Goal: Information Seeking & Learning: Compare options

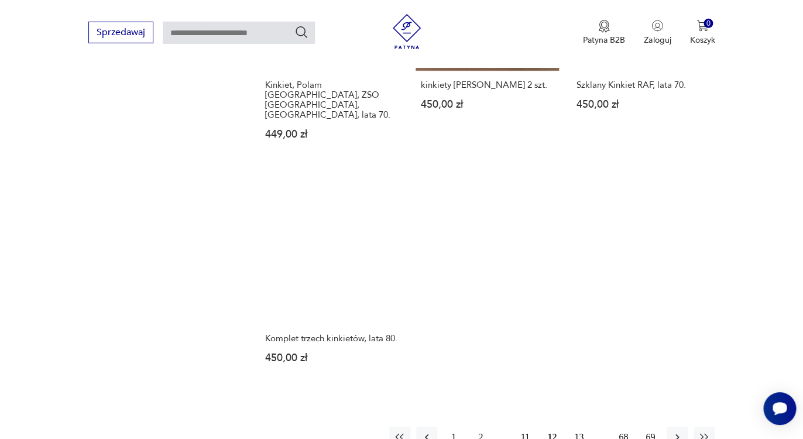
scroll to position [1292, 0]
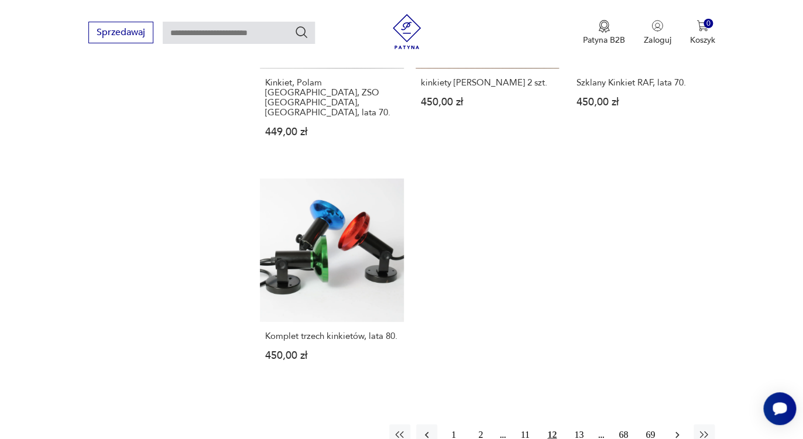
click at [683, 424] on button "button" at bounding box center [677, 434] width 21 height 21
type input "*******"
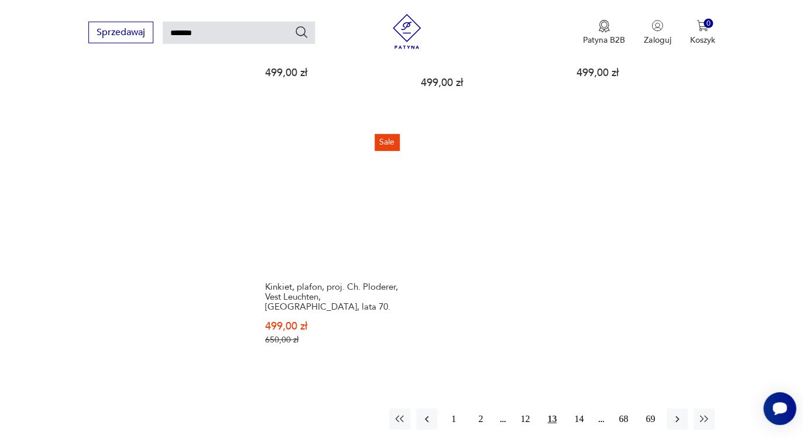
scroll to position [1353, 0]
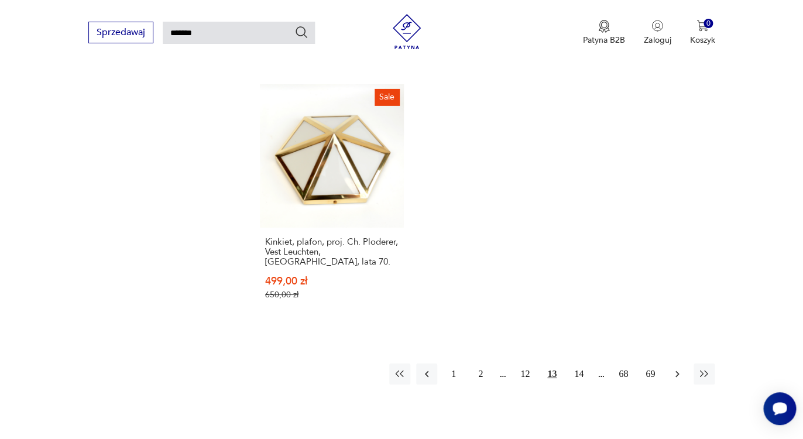
click at [669, 363] on button "button" at bounding box center [677, 373] width 21 height 21
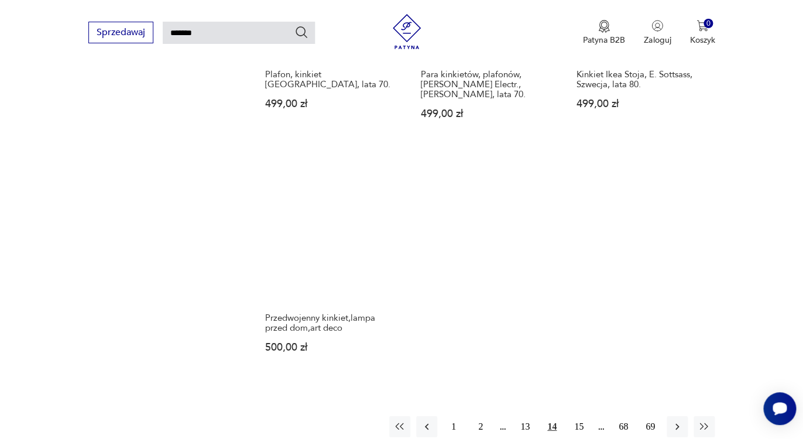
scroll to position [1353, 0]
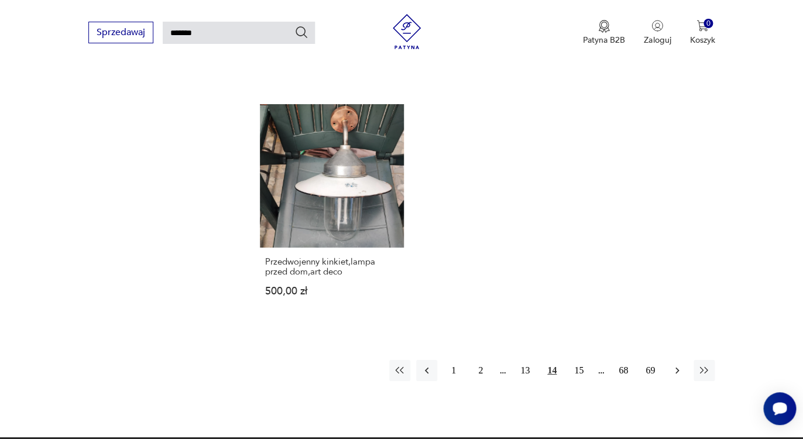
click at [672, 365] on icon "button" at bounding box center [677, 371] width 12 height 12
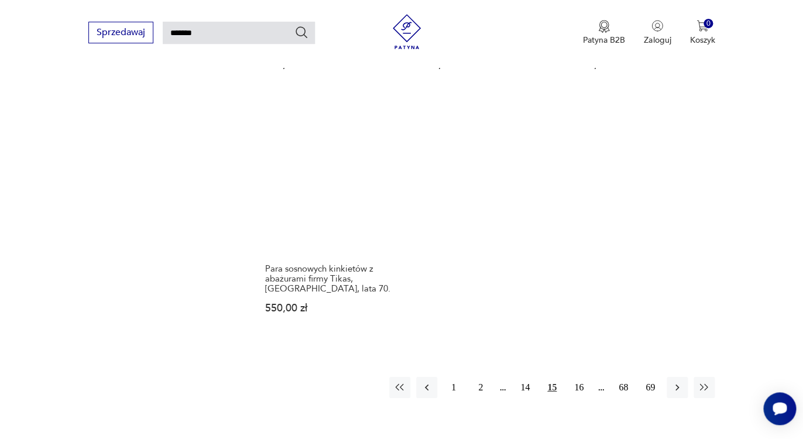
scroll to position [1372, 0]
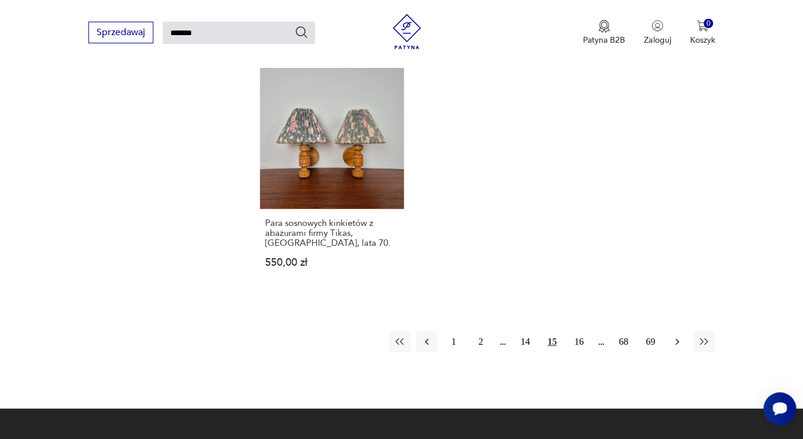
click at [670, 341] on button "button" at bounding box center [677, 341] width 21 height 21
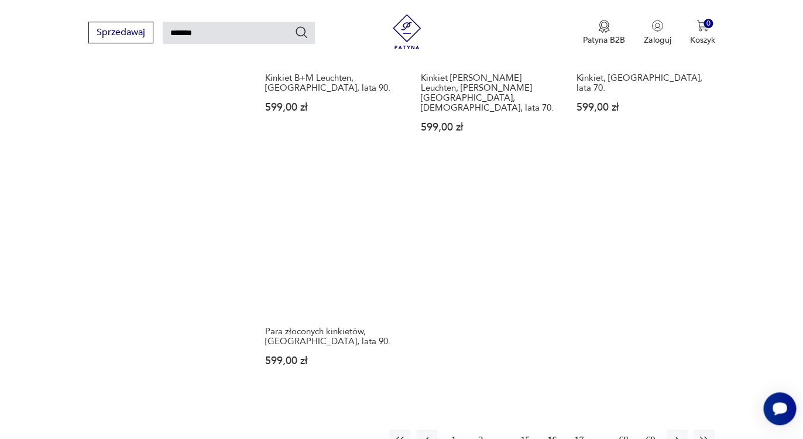
scroll to position [1325, 0]
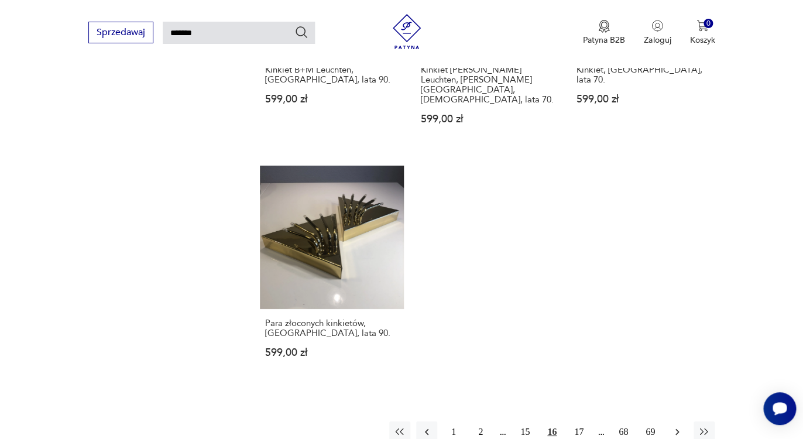
click at [674, 426] on icon "button" at bounding box center [677, 432] width 12 height 12
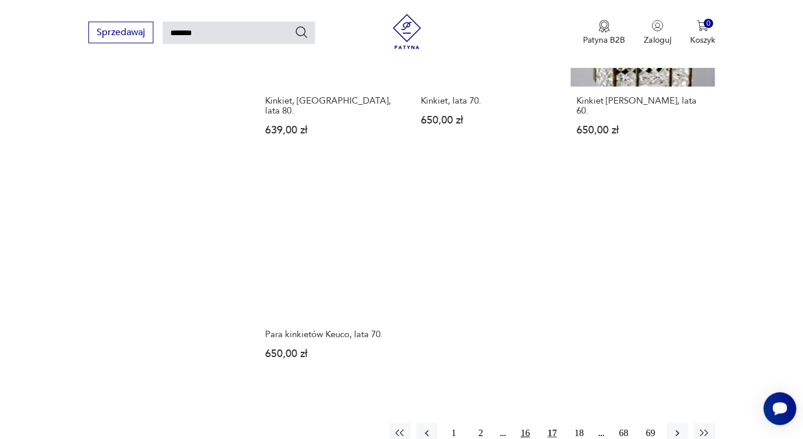
scroll to position [1335, 0]
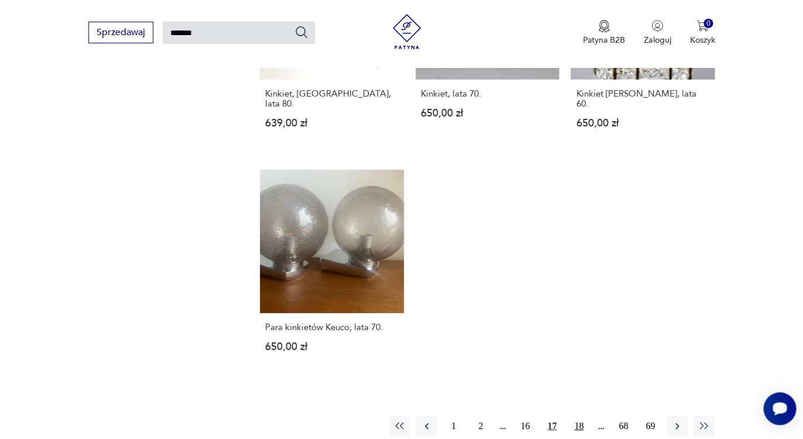
click at [577, 416] on button "18" at bounding box center [578, 426] width 21 height 21
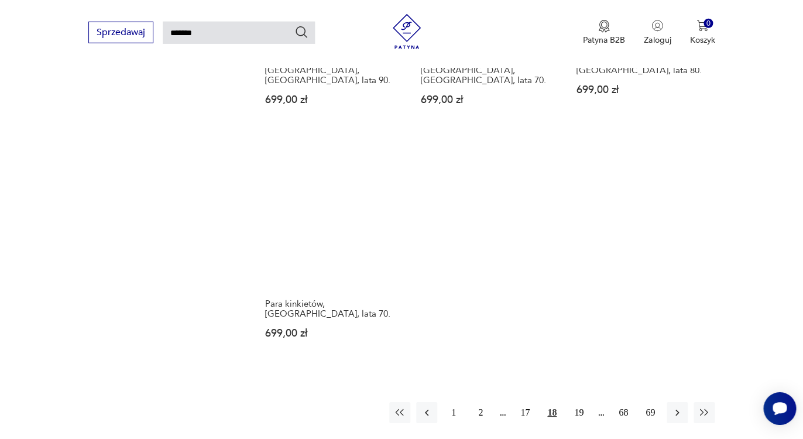
scroll to position [1409, 0]
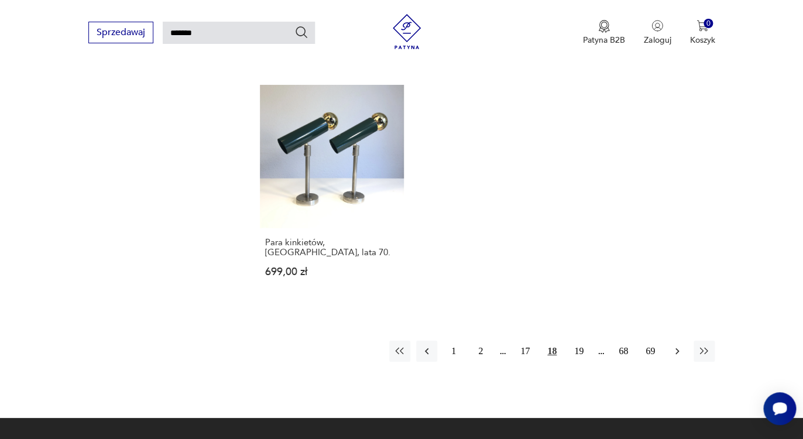
click at [672, 345] on icon "button" at bounding box center [677, 351] width 12 height 12
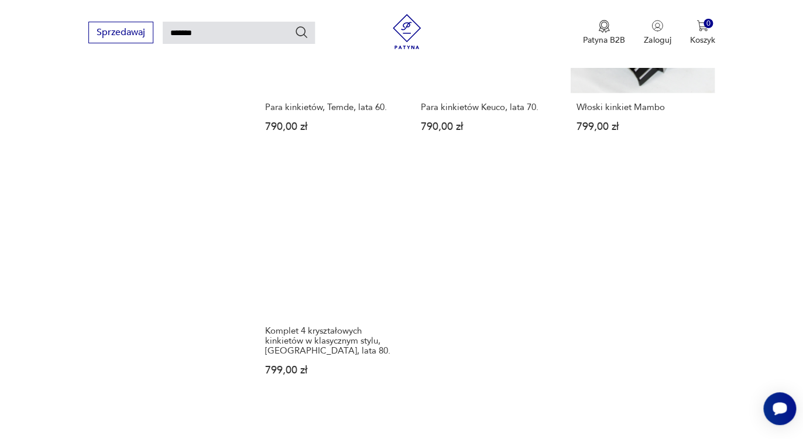
scroll to position [1391, 0]
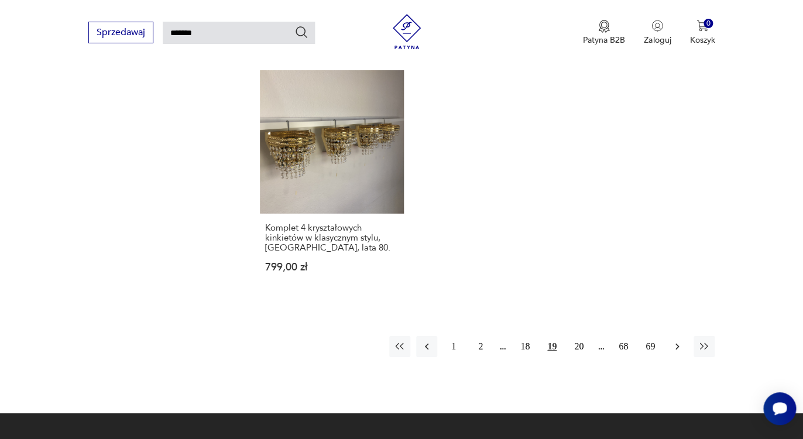
click at [679, 342] on icon "button" at bounding box center [677, 347] width 12 height 12
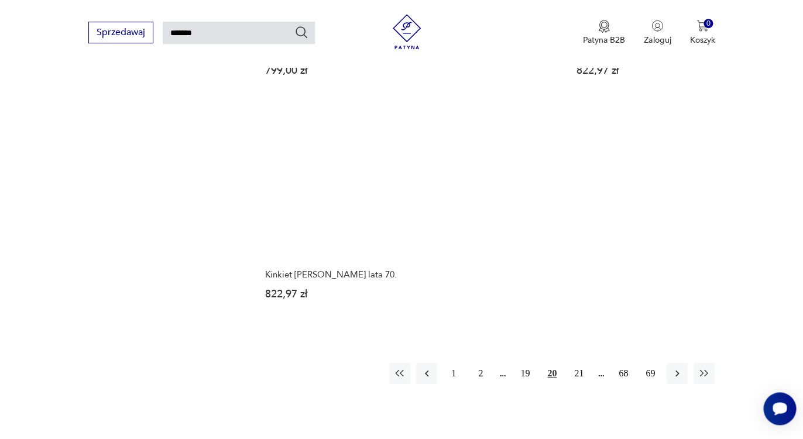
scroll to position [1353, 0]
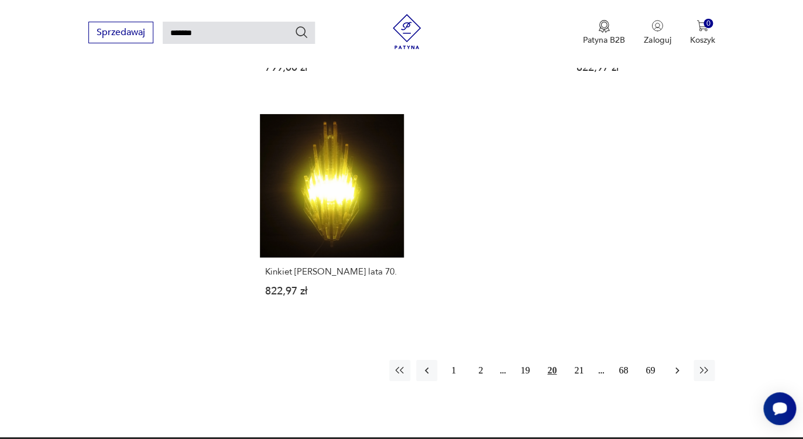
click at [674, 365] on icon "button" at bounding box center [677, 371] width 12 height 12
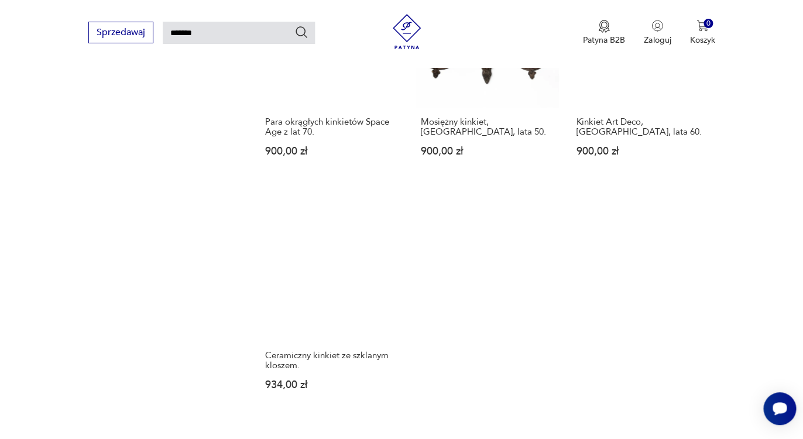
scroll to position [1363, 0]
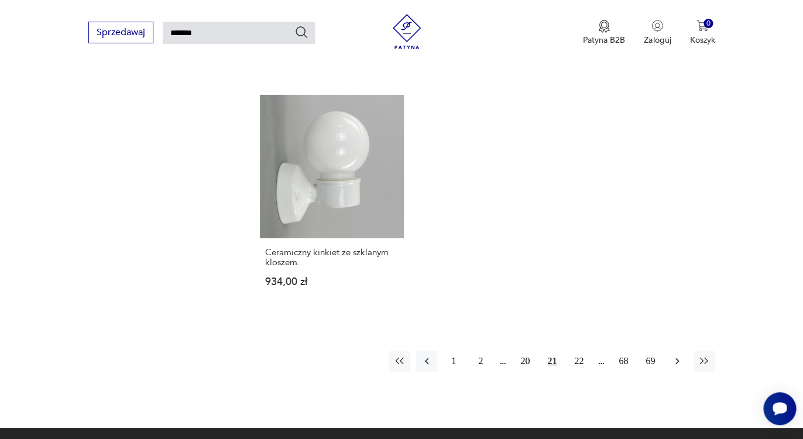
click at [675, 358] on icon "button" at bounding box center [677, 361] width 4 height 6
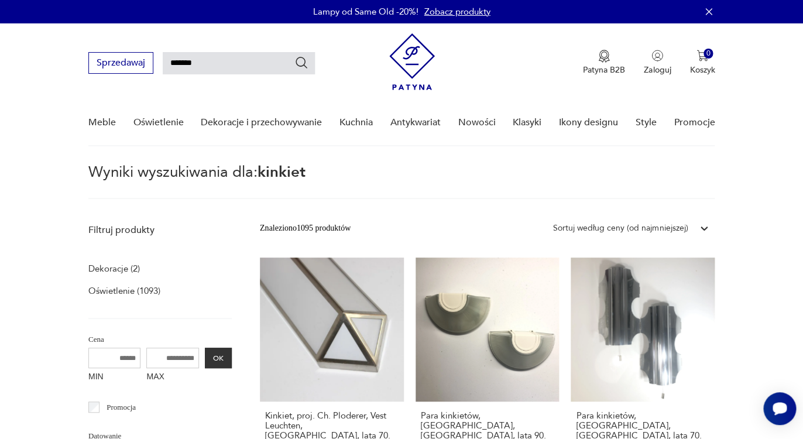
drag, startPoint x: 225, startPoint y: 64, endPoint x: 139, endPoint y: 64, distance: 86.6
click at [163, 64] on input "*******" at bounding box center [239, 63] width 152 height 22
type input "******"
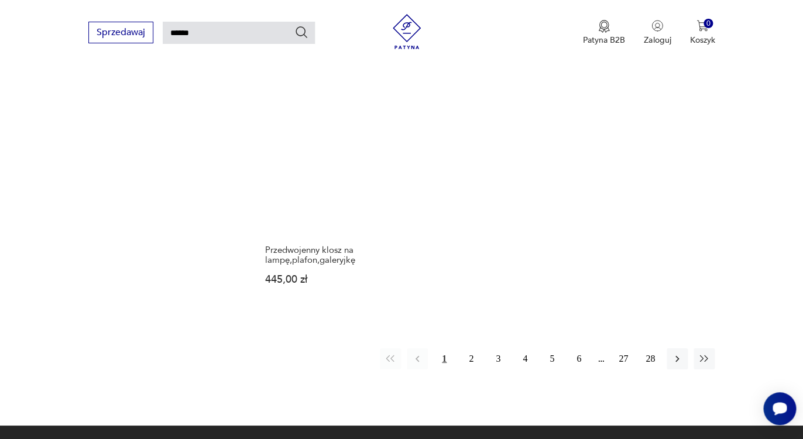
scroll to position [1409, 0]
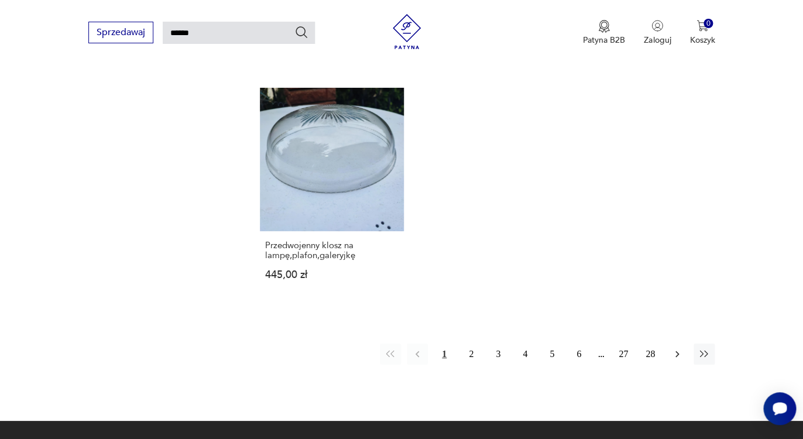
click at [674, 348] on icon "button" at bounding box center [677, 354] width 12 height 12
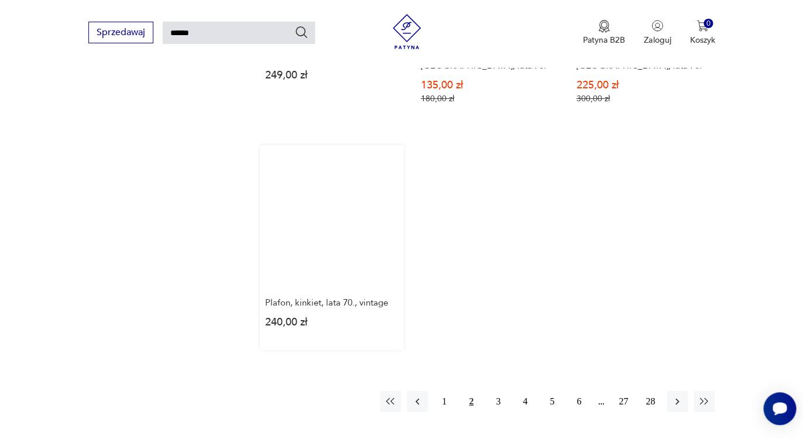
scroll to position [1391, 0]
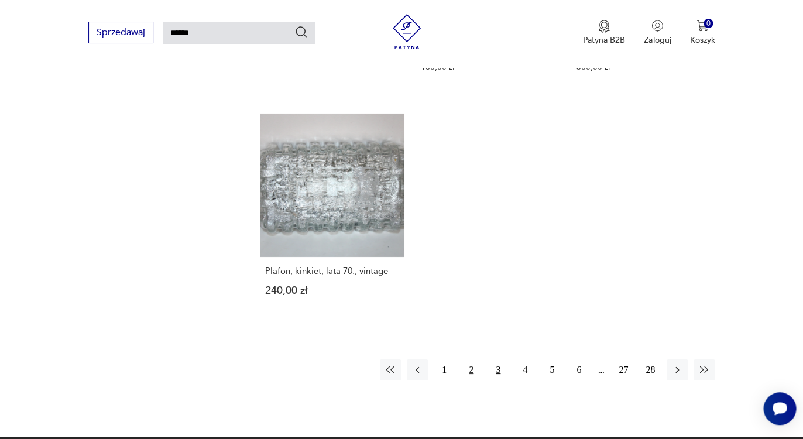
click at [499, 359] on button "3" at bounding box center [498, 369] width 21 height 21
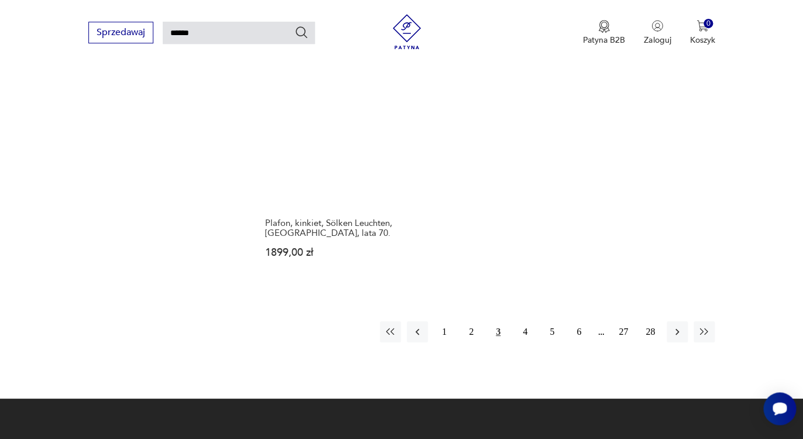
scroll to position [1409, 0]
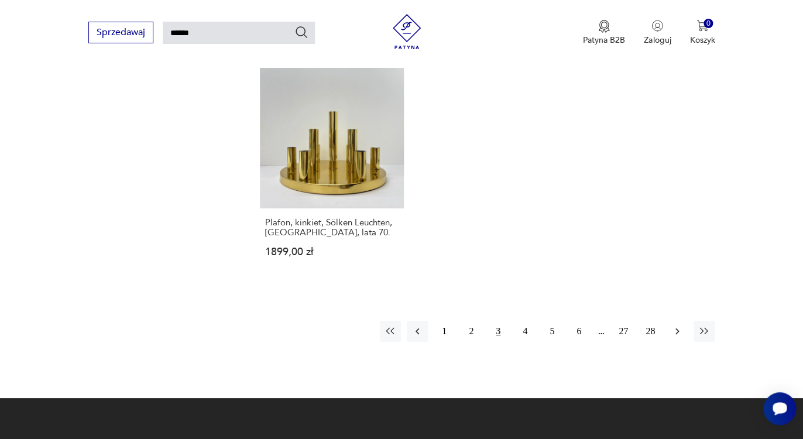
click at [674, 325] on icon "button" at bounding box center [677, 331] width 12 height 12
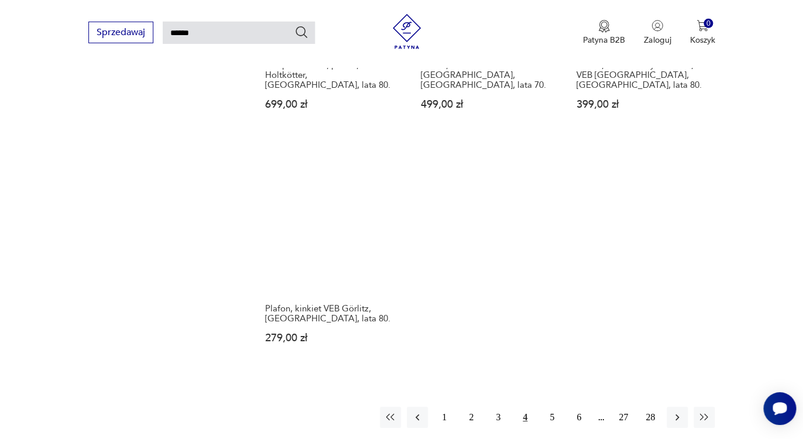
scroll to position [1363, 0]
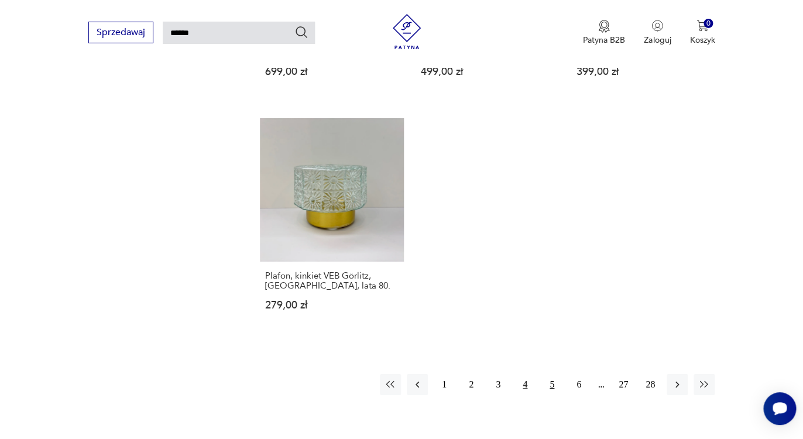
click at [548, 374] on button "5" at bounding box center [551, 384] width 21 height 21
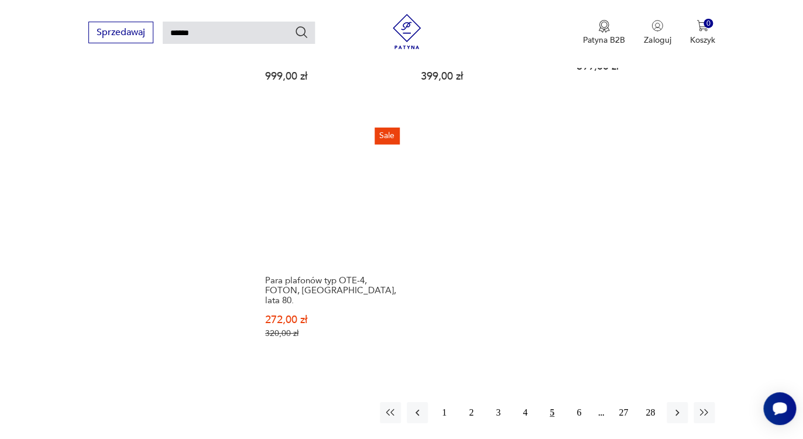
scroll to position [1306, 0]
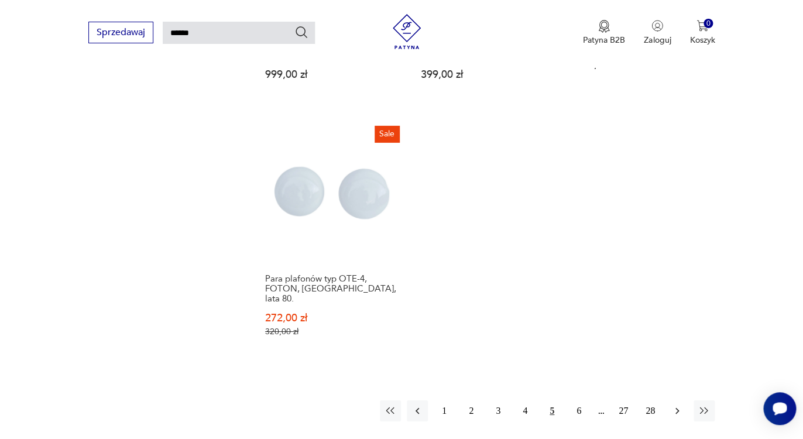
click at [671, 405] on icon "button" at bounding box center [677, 411] width 12 height 12
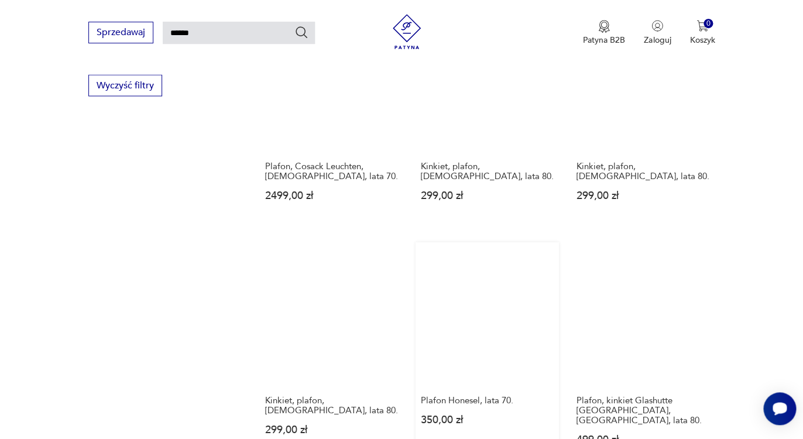
scroll to position [773, 0]
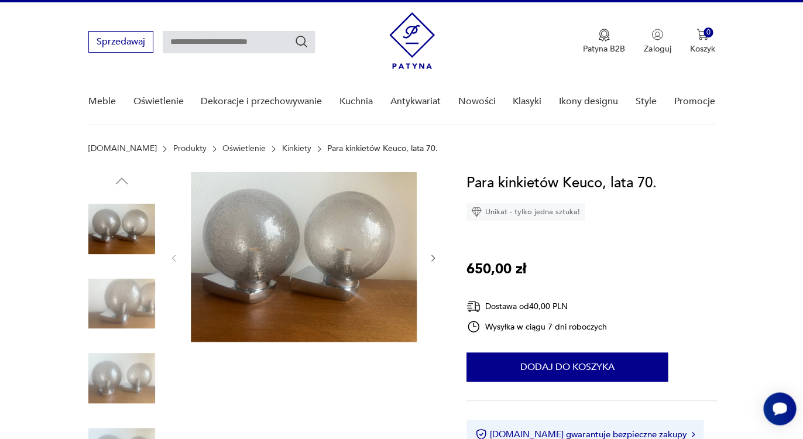
scroll to position [28, 0]
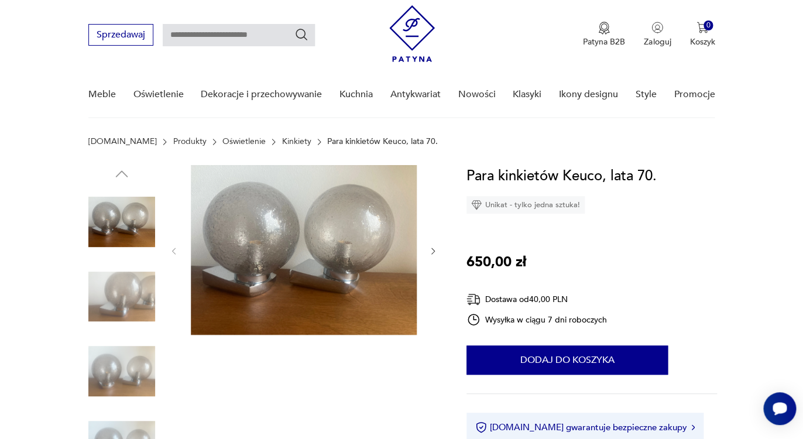
click at [745, 153] on section "Patyna.pl Produkty Oświetlenie Kinkiety Para kinkietów Keuco, lata 70." at bounding box center [401, 151] width 803 height 28
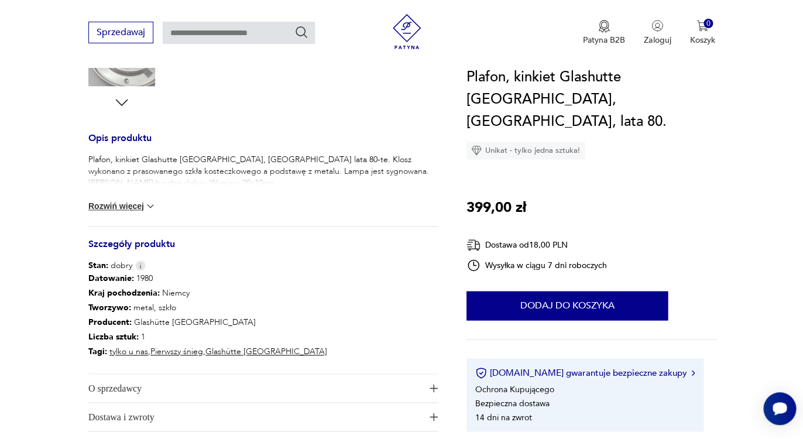
scroll to position [468, 0]
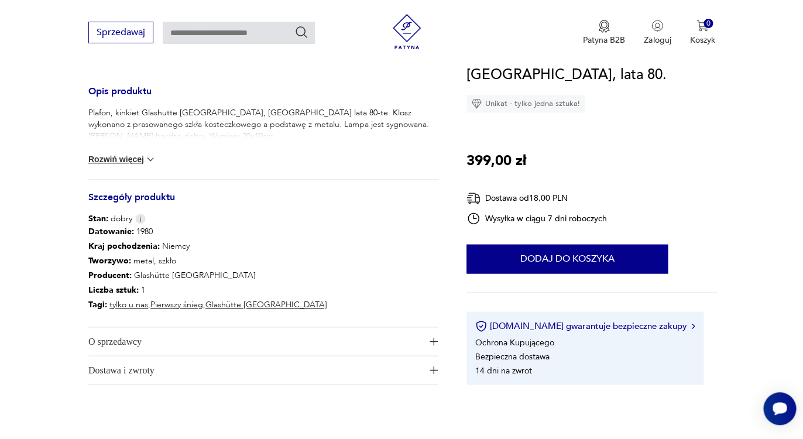
click at [150, 157] on img at bounding box center [151, 159] width 12 height 12
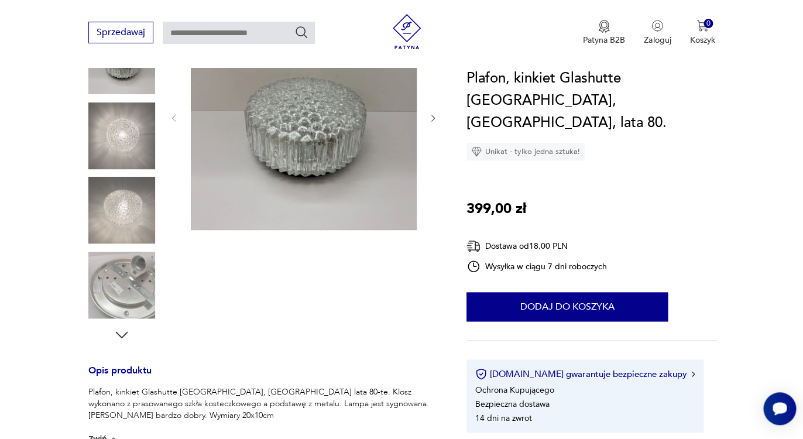
scroll to position [0, 0]
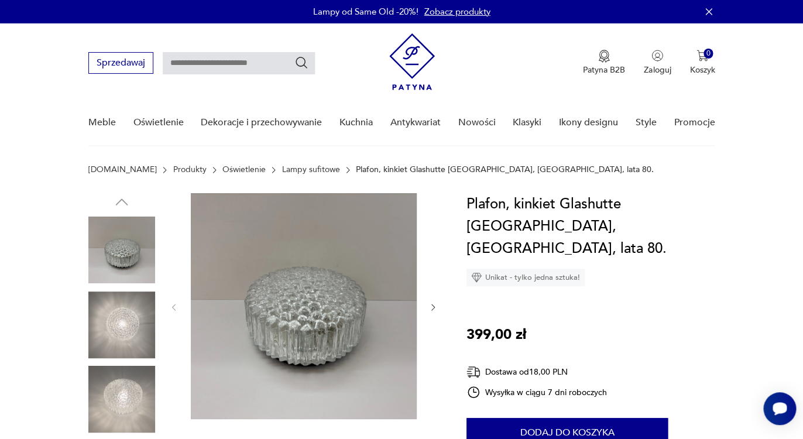
click at [111, 331] on img at bounding box center [121, 324] width 67 height 67
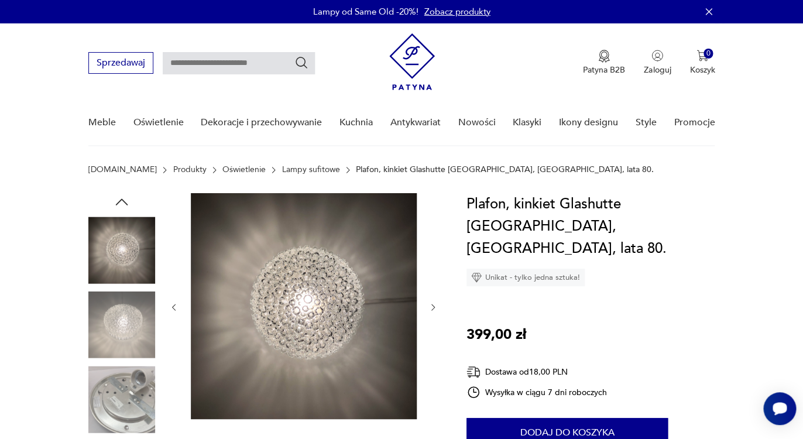
click at [118, 340] on img at bounding box center [121, 324] width 67 height 67
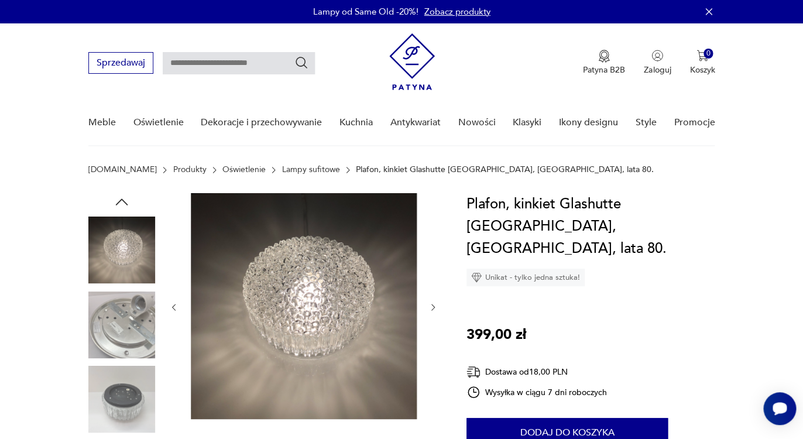
click at [128, 341] on img at bounding box center [121, 324] width 67 height 67
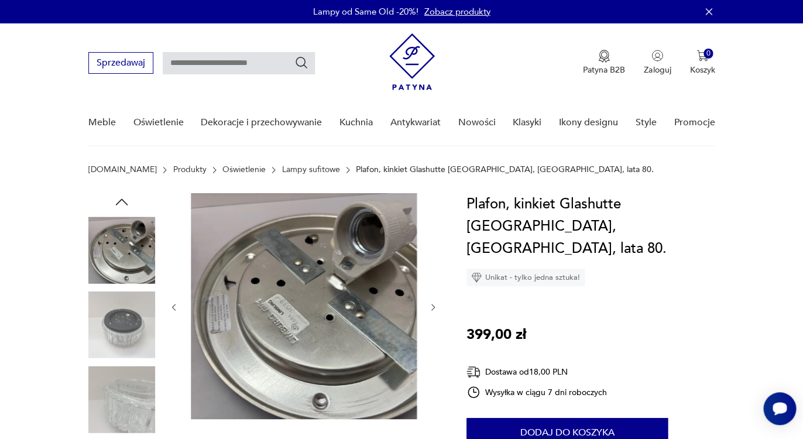
click at [117, 335] on img at bounding box center [121, 324] width 67 height 67
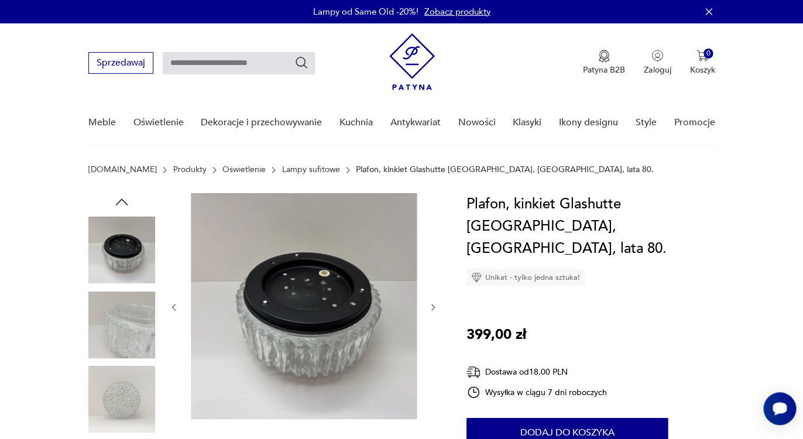
click at [124, 346] on img at bounding box center [121, 324] width 67 height 67
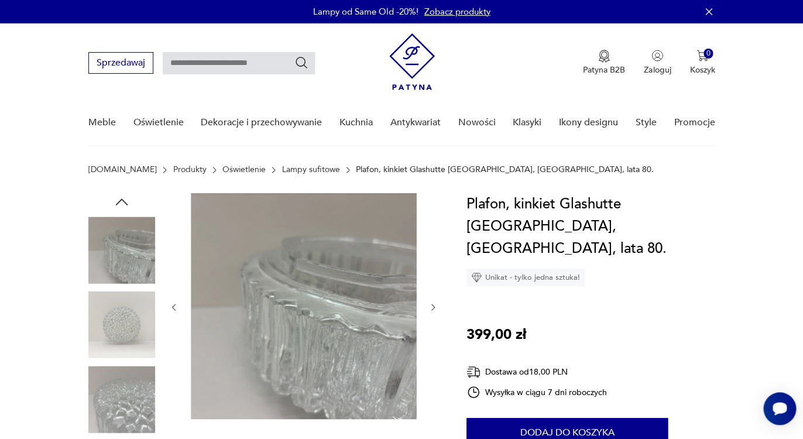
click at [119, 388] on img at bounding box center [121, 399] width 67 height 67
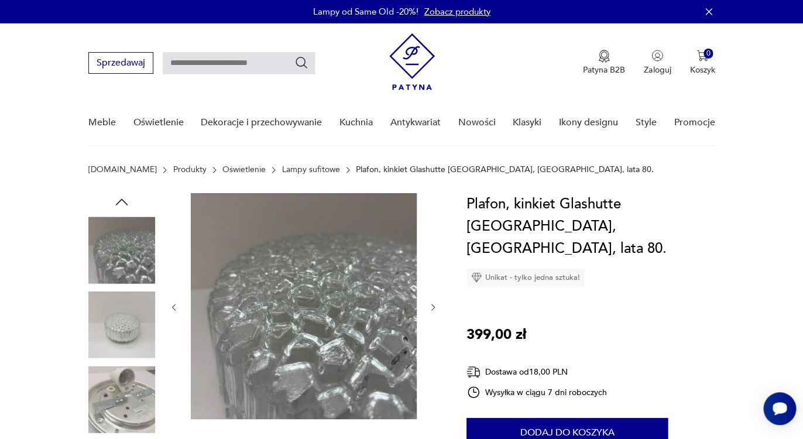
click at [115, 309] on img at bounding box center [121, 324] width 67 height 67
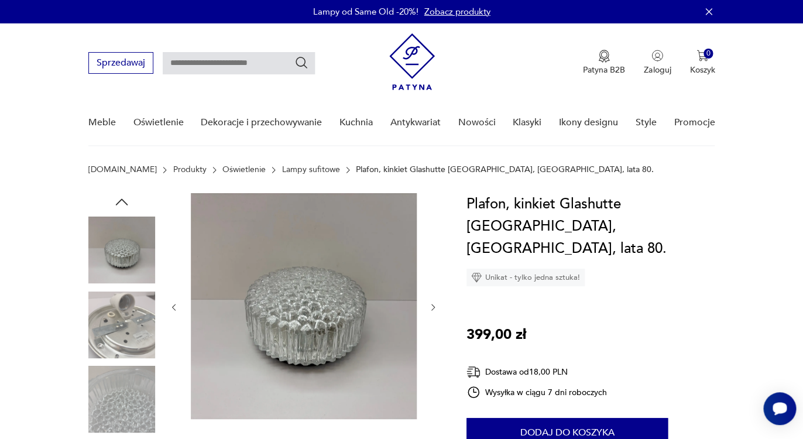
click at [126, 325] on img at bounding box center [121, 324] width 67 height 67
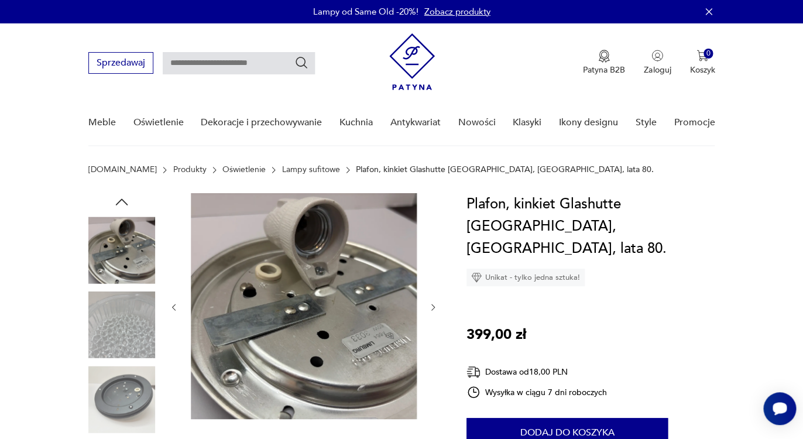
click at [131, 368] on img at bounding box center [121, 399] width 67 height 67
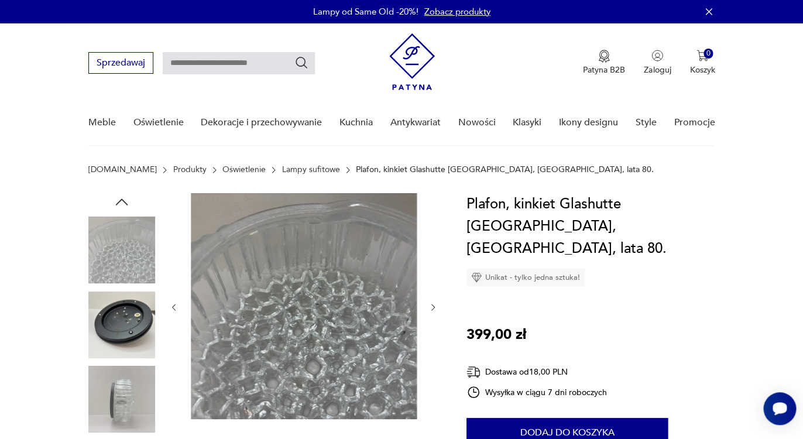
click at [133, 380] on img at bounding box center [121, 399] width 67 height 67
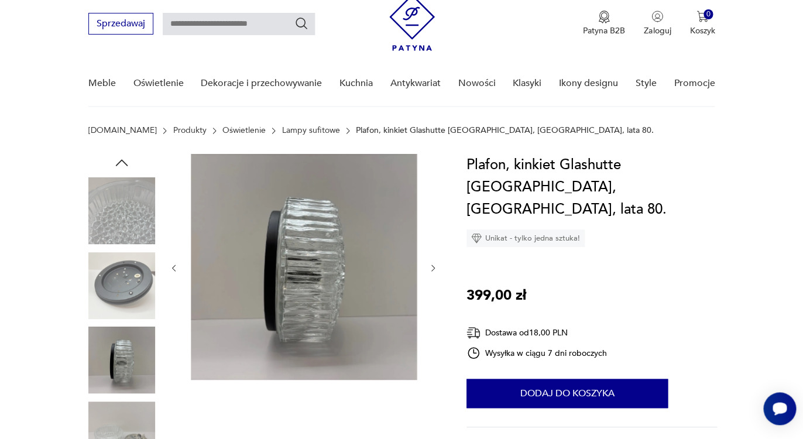
scroll to position [47, 0]
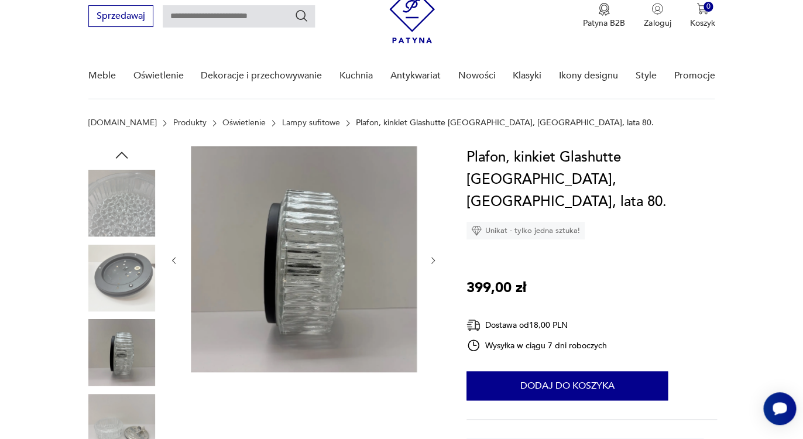
click at [137, 214] on img at bounding box center [121, 203] width 67 height 67
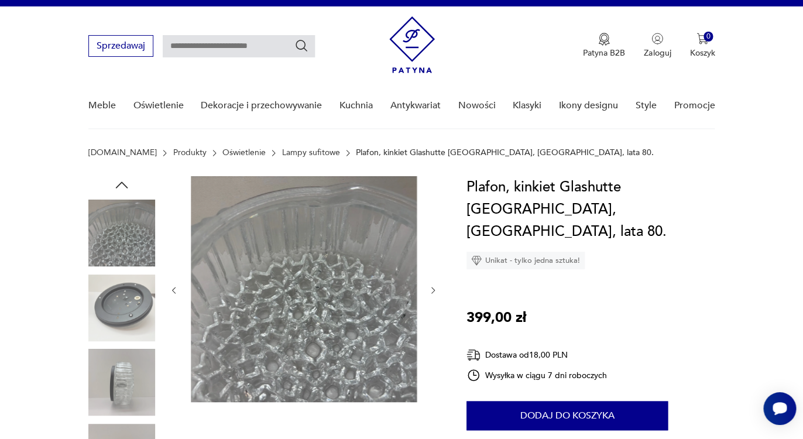
scroll to position [0, 0]
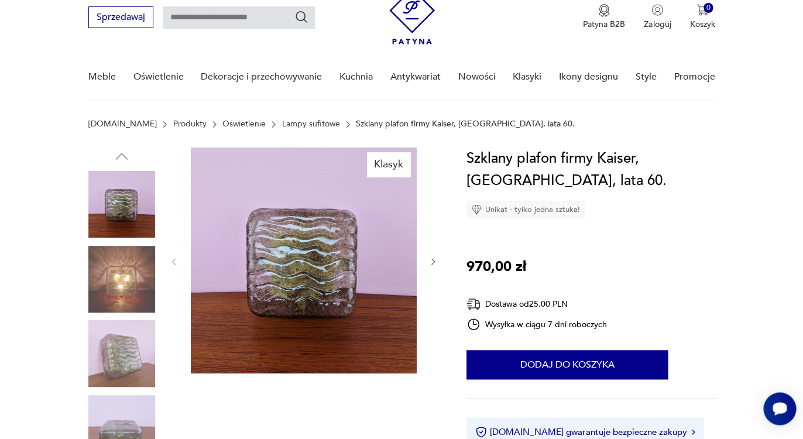
scroll to position [94, 0]
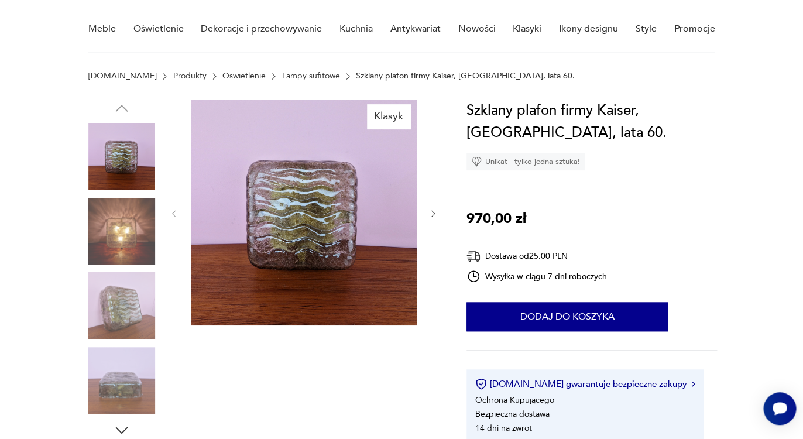
click at [124, 325] on img at bounding box center [121, 305] width 67 height 67
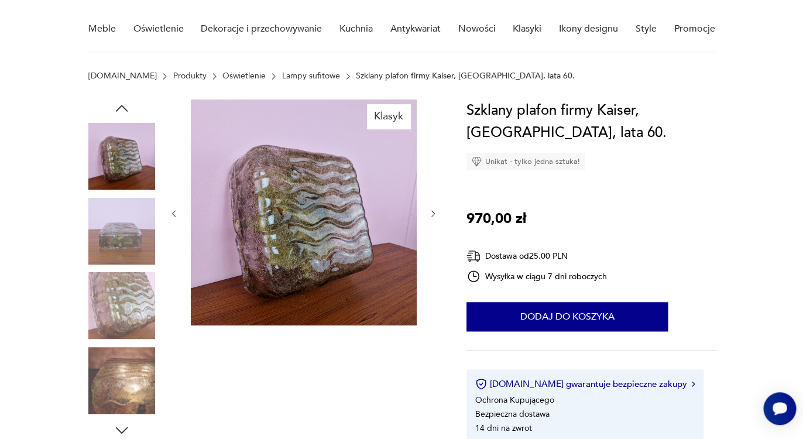
click at [123, 319] on img at bounding box center [121, 305] width 67 height 67
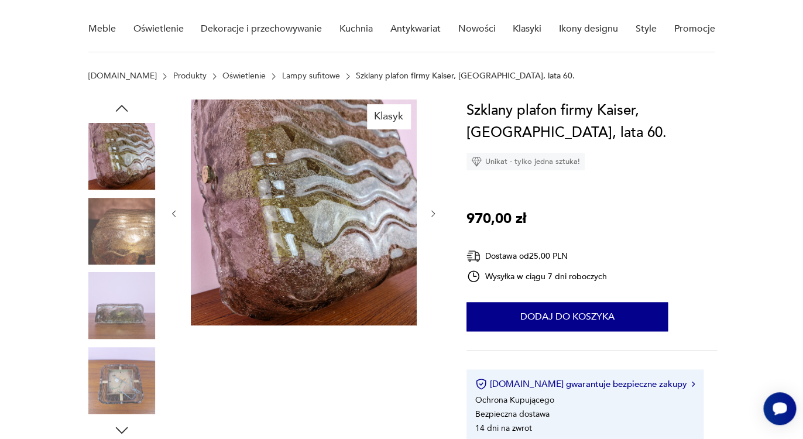
click at [131, 335] on img at bounding box center [121, 305] width 67 height 67
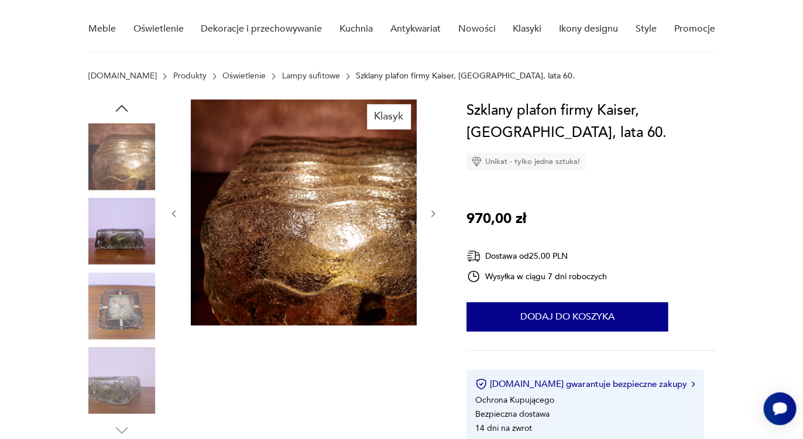
click at [142, 375] on img at bounding box center [121, 380] width 67 height 67
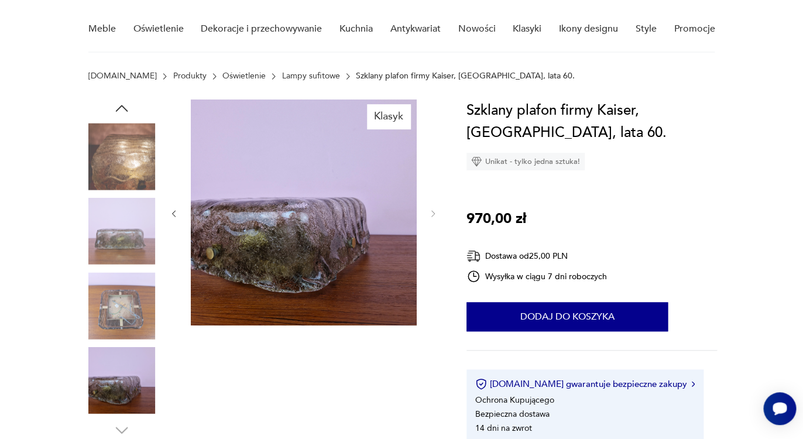
click at [130, 291] on img at bounding box center [121, 305] width 67 height 67
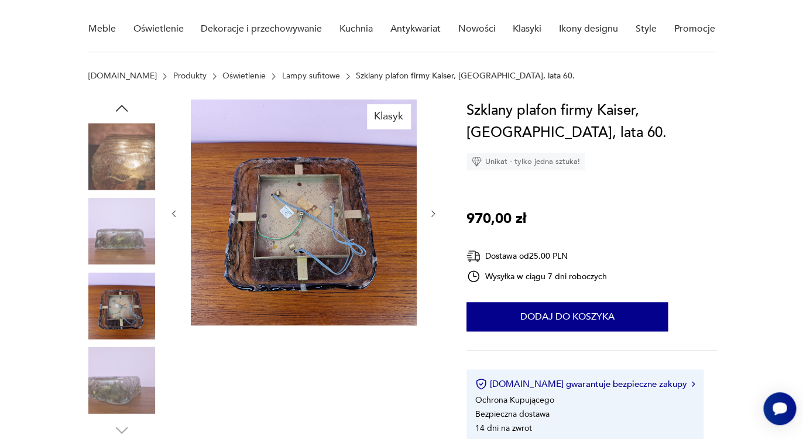
click at [133, 240] on img at bounding box center [121, 231] width 67 height 67
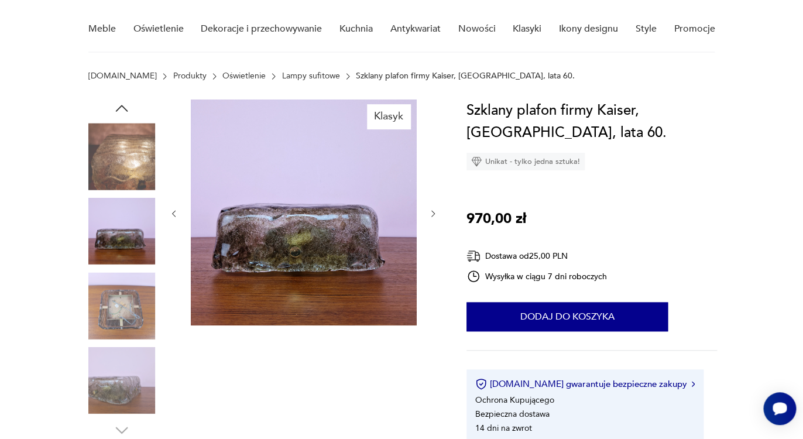
click at [138, 305] on img at bounding box center [121, 305] width 67 height 67
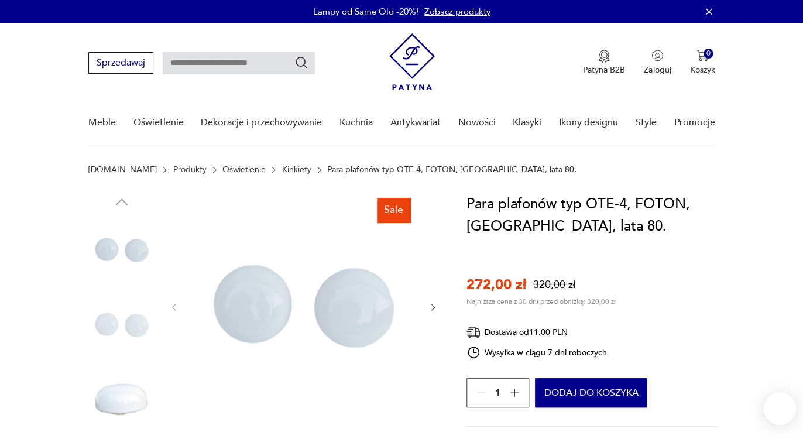
click at [146, 325] on img at bounding box center [121, 324] width 67 height 67
click at [138, 382] on img at bounding box center [121, 399] width 67 height 67
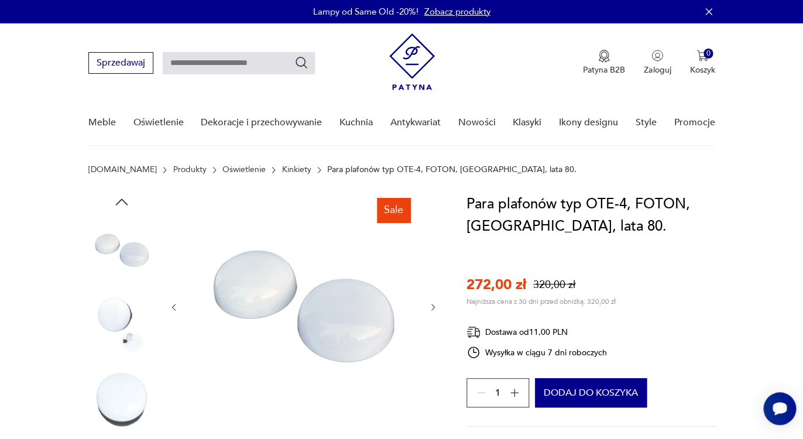
click at [128, 306] on img at bounding box center [121, 324] width 67 height 67
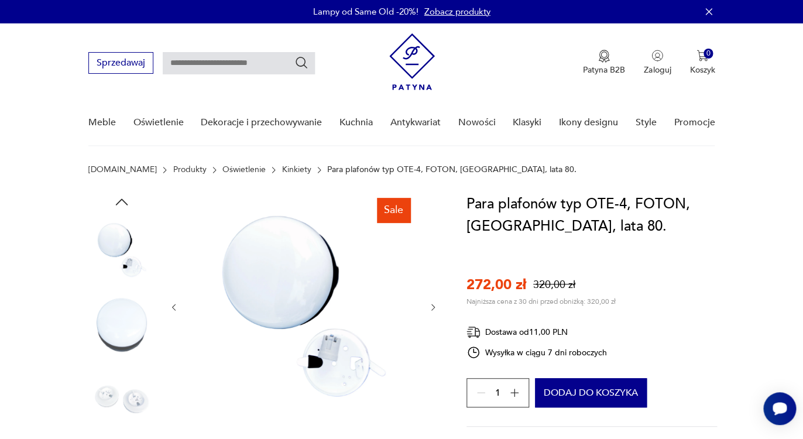
click at [138, 334] on img at bounding box center [121, 324] width 67 height 67
